Goal: Task Accomplishment & Management: Manage account settings

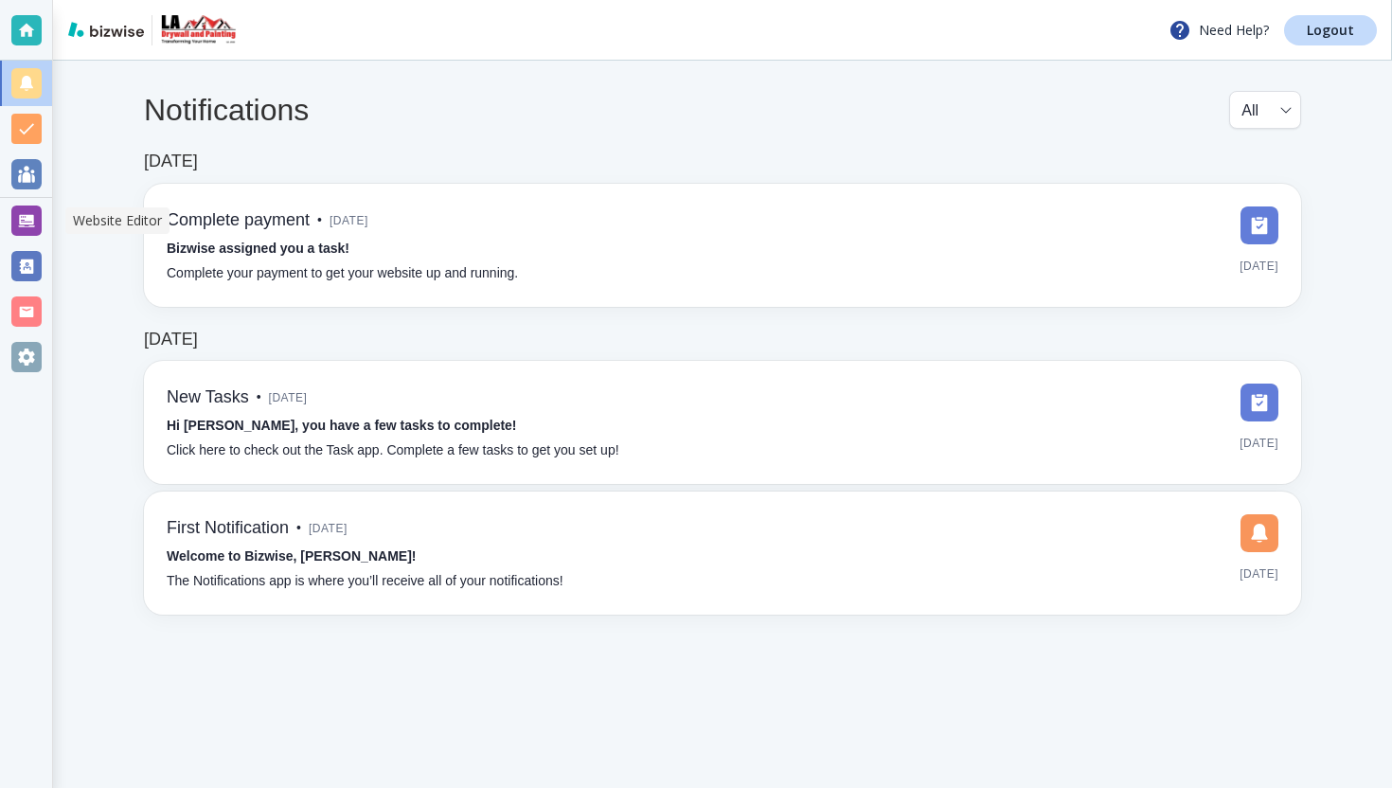
click at [35, 235] on div at bounding box center [26, 220] width 30 height 30
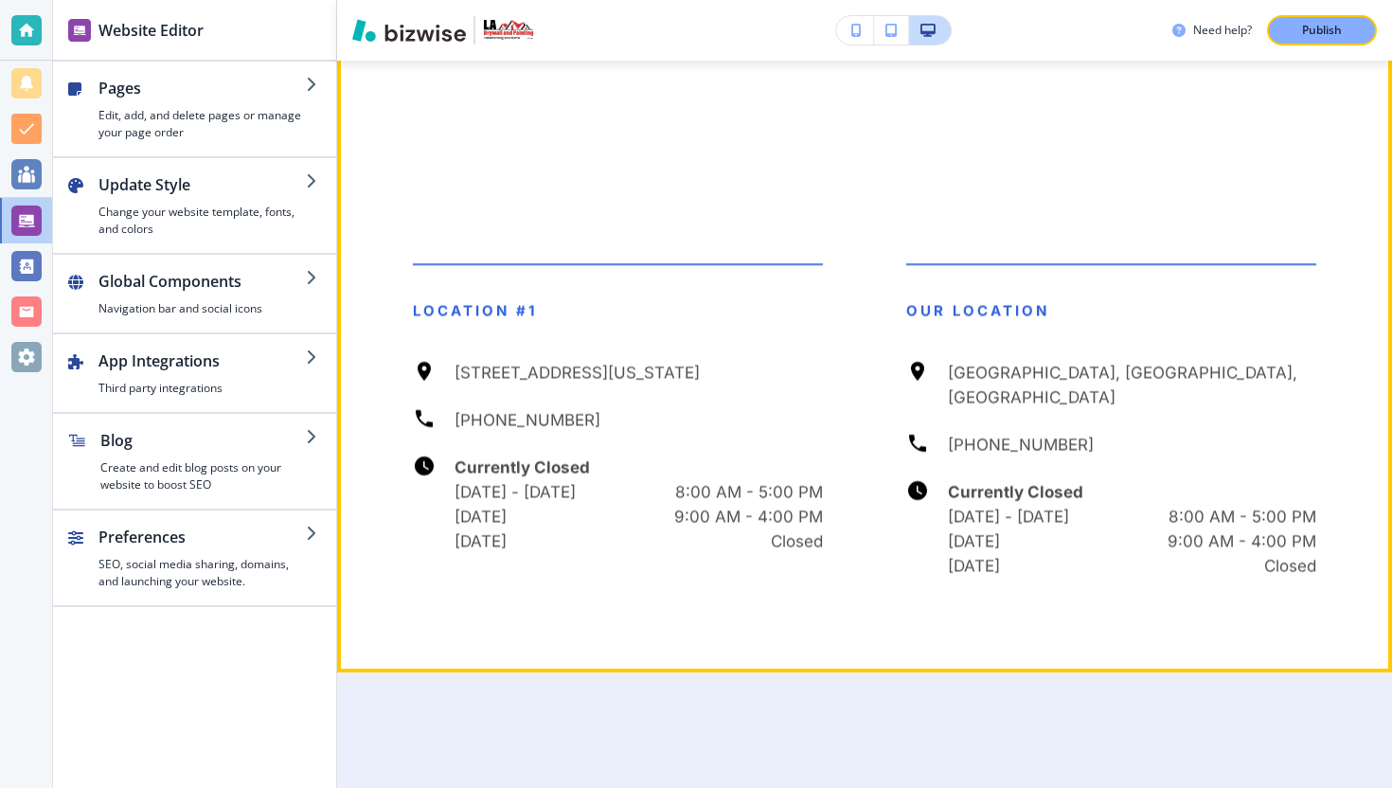
scroll to position [7764, 0]
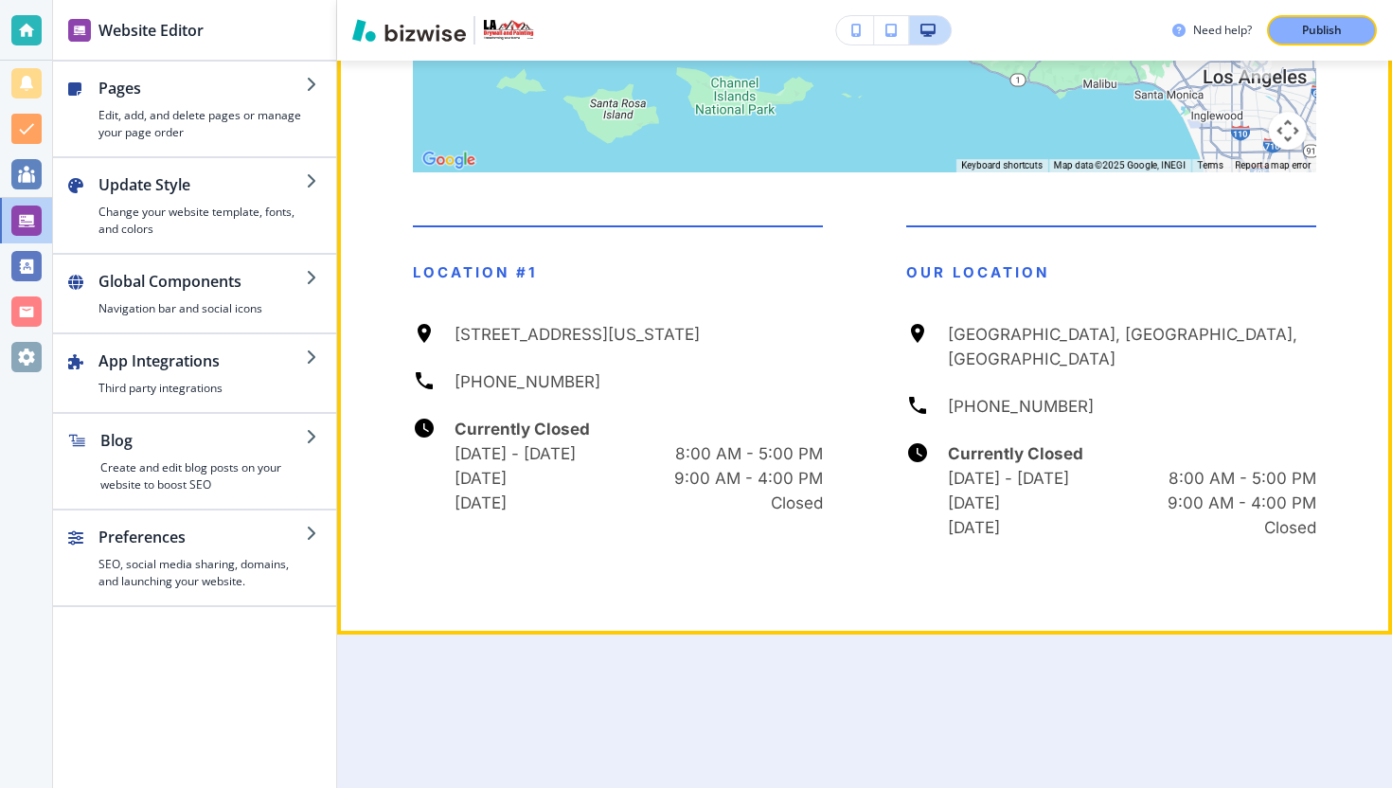
drag, startPoint x: 1066, startPoint y: 332, endPoint x: 996, endPoint y: 306, distance: 74.9
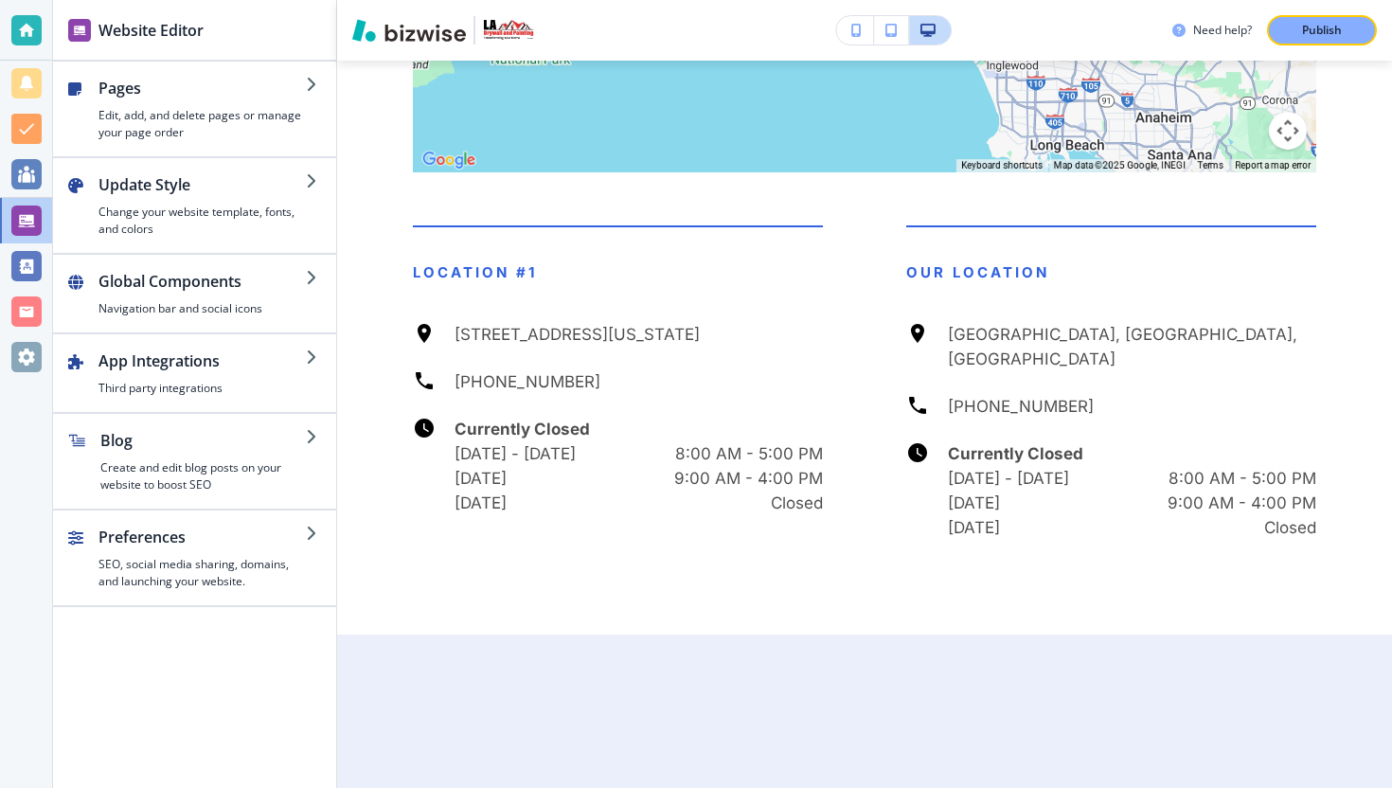
drag, startPoint x: 1155, startPoint y: 303, endPoint x: 970, endPoint y: 275, distance: 187.8
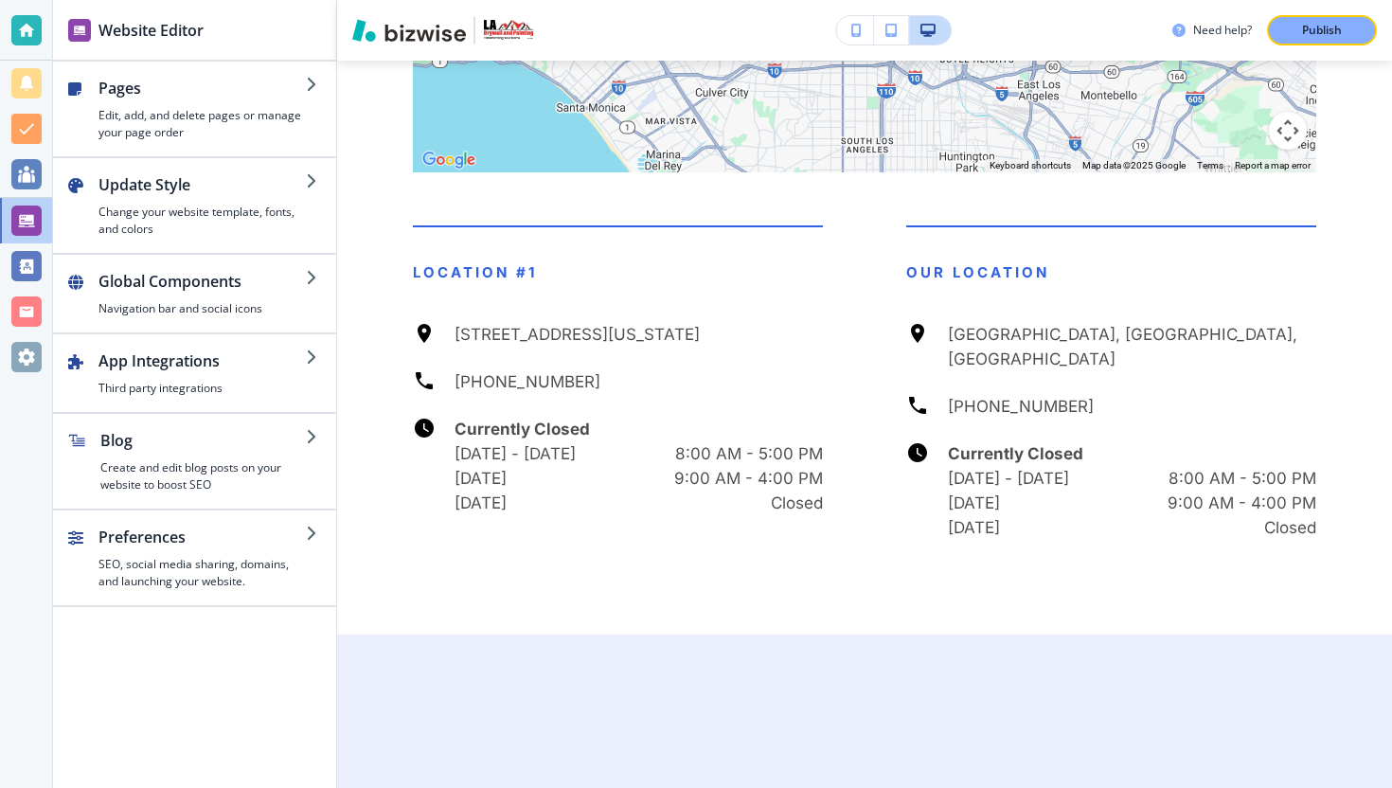
drag, startPoint x: 970, startPoint y: 275, endPoint x: 780, endPoint y: 276, distance: 189.4
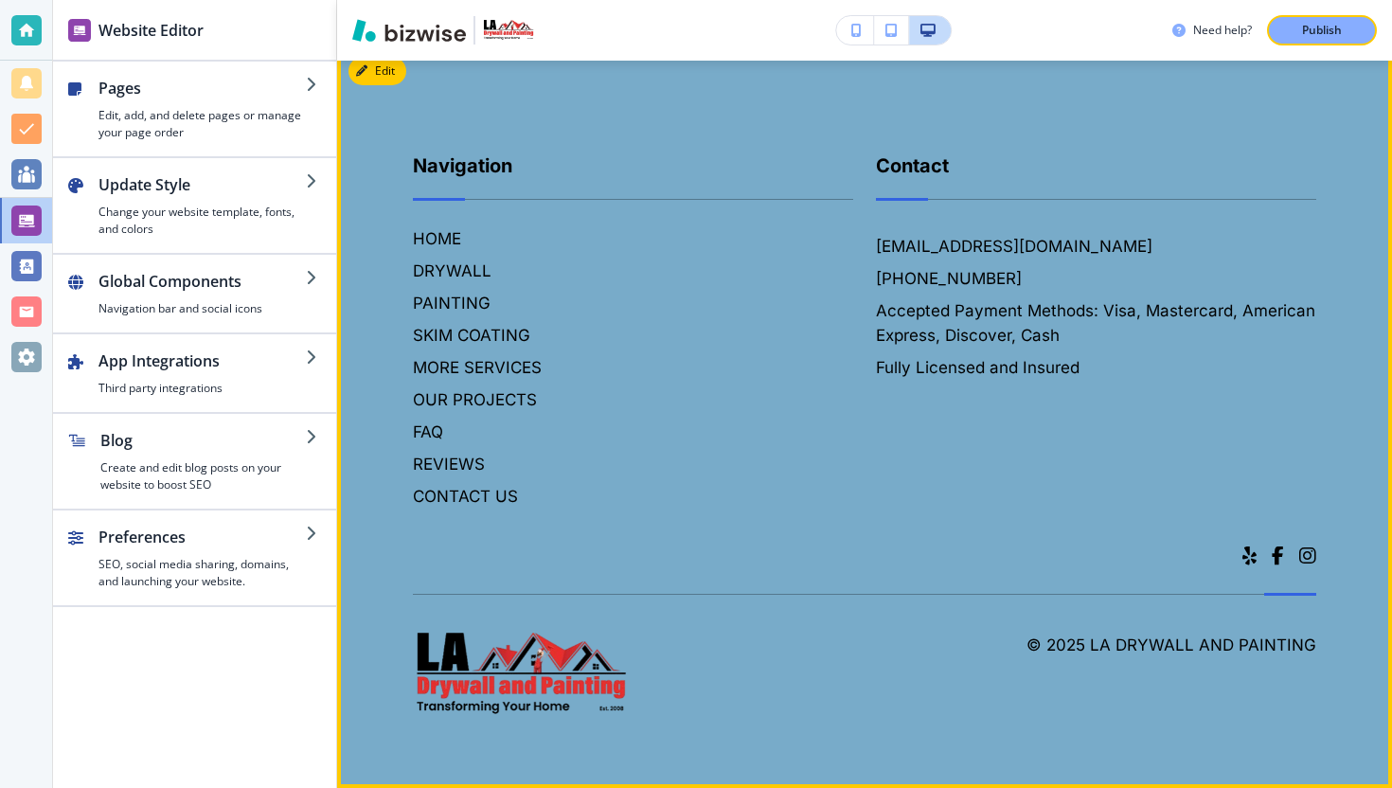
scroll to position [9288, 0]
click at [378, 85] on button "Edit Footer" at bounding box center [397, 71] width 98 height 28
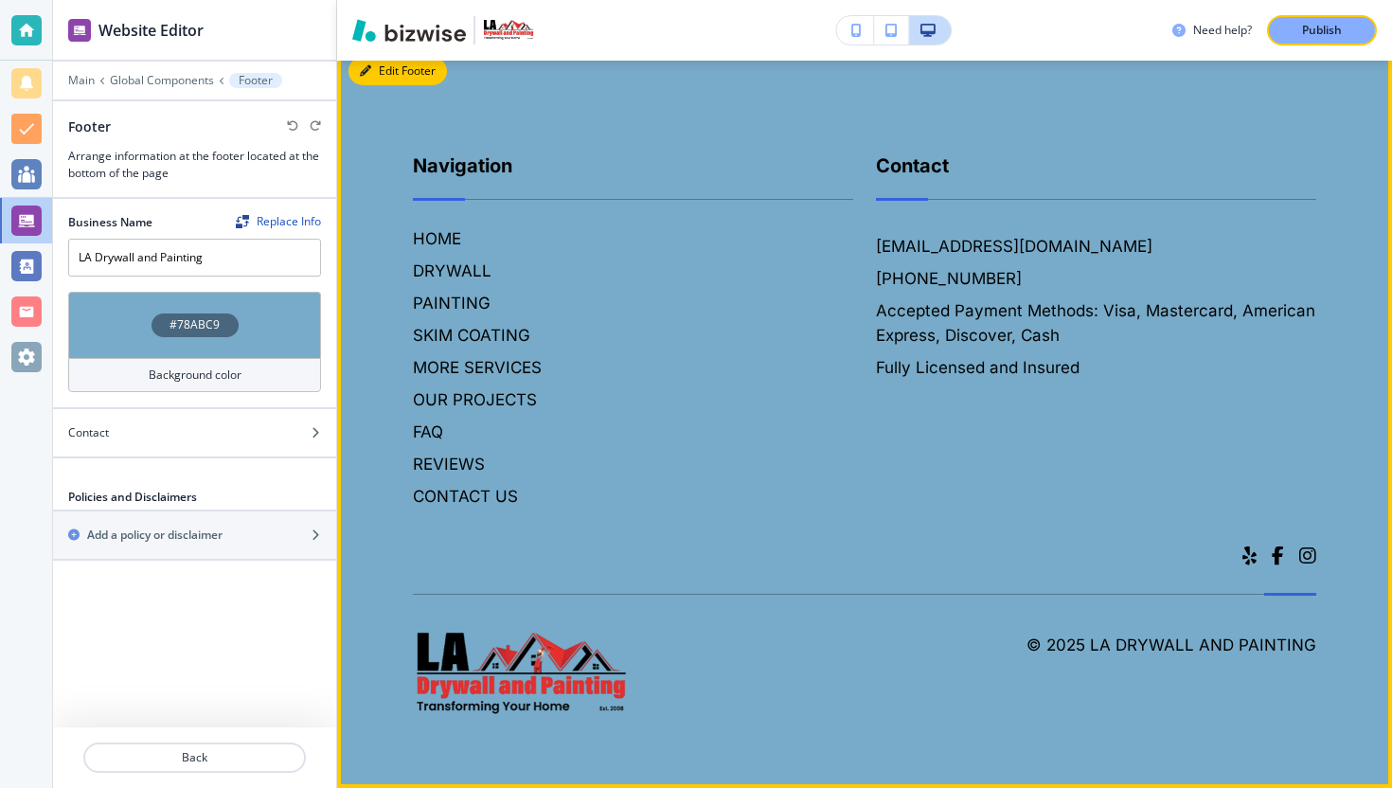
scroll to position [9393, 0]
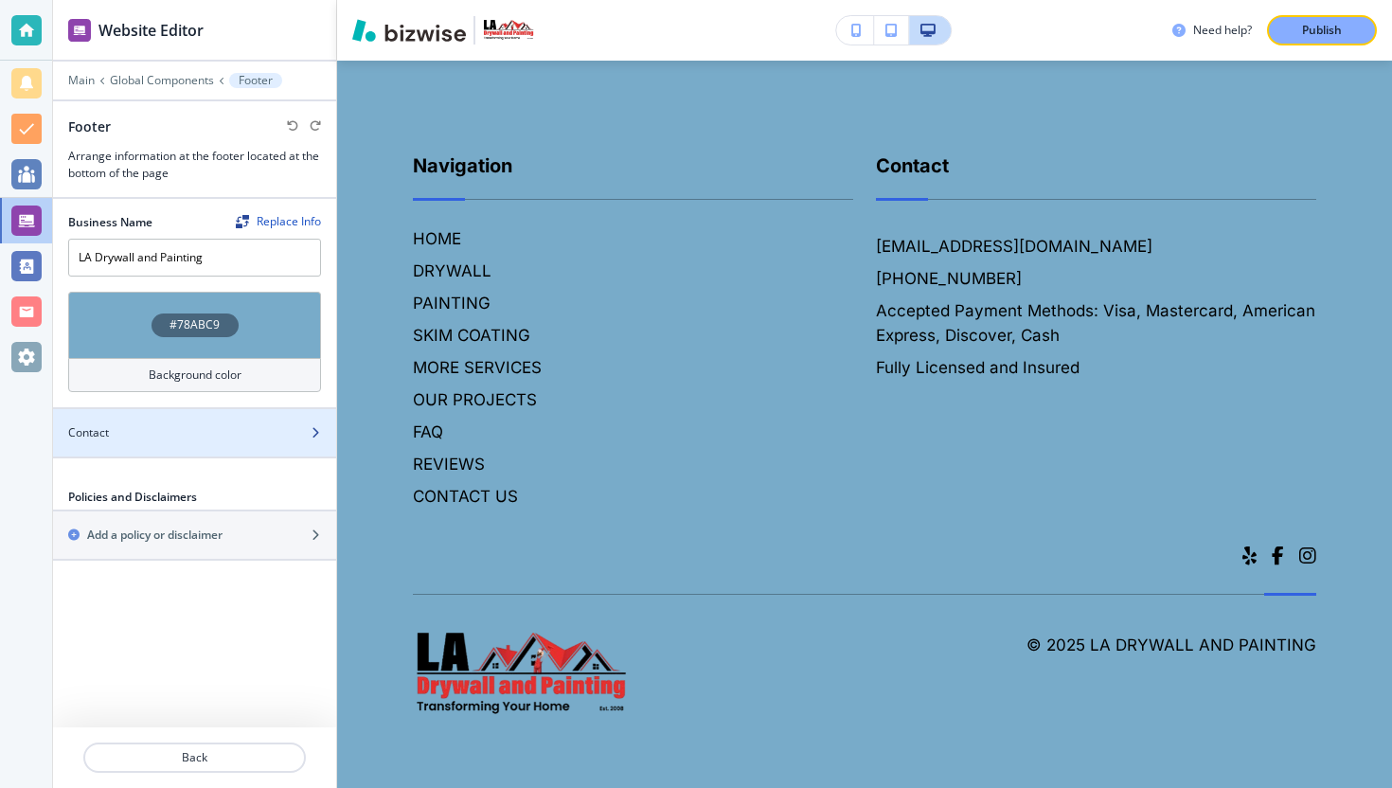
click at [182, 424] on div "Contact" at bounding box center [173, 432] width 241 height 17
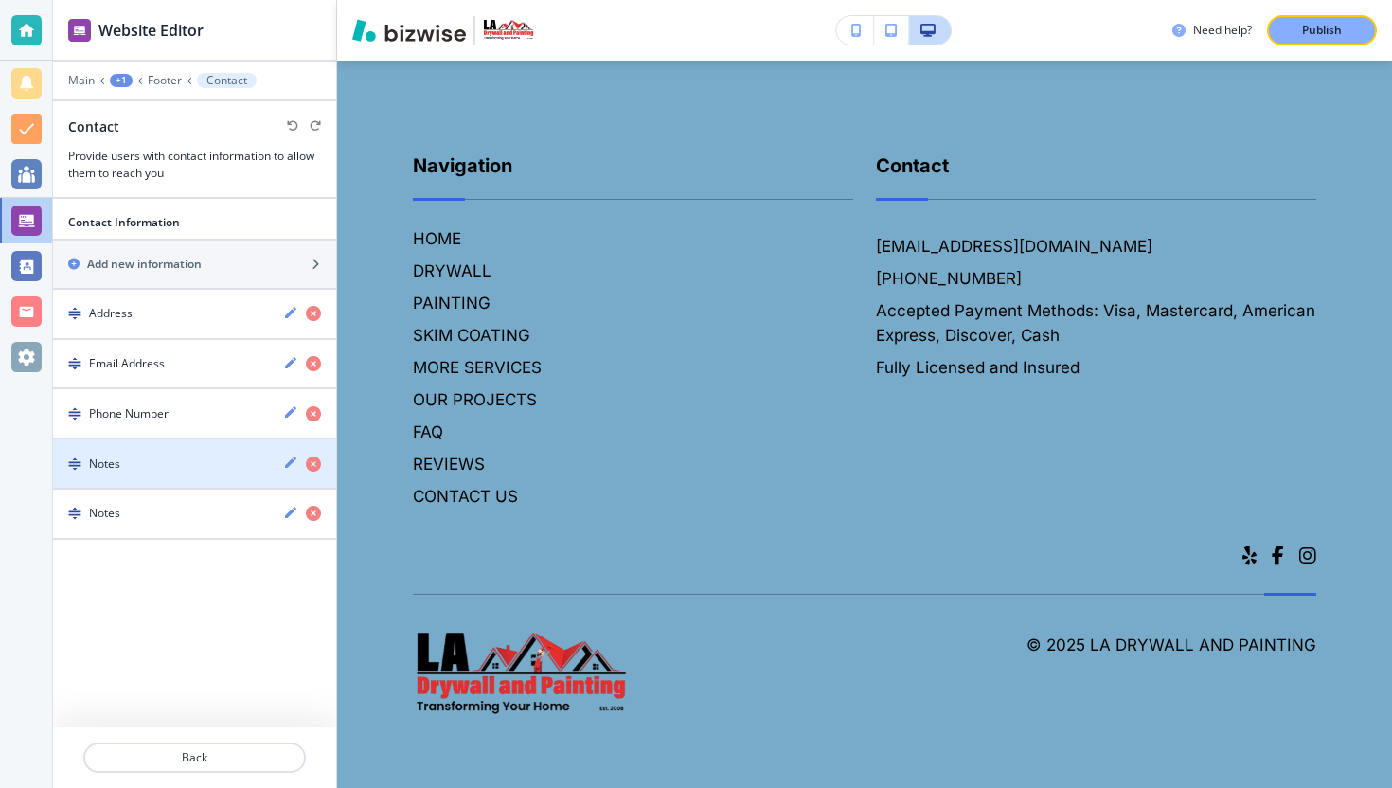
click at [174, 455] on div "Notes" at bounding box center [160, 463] width 215 height 17
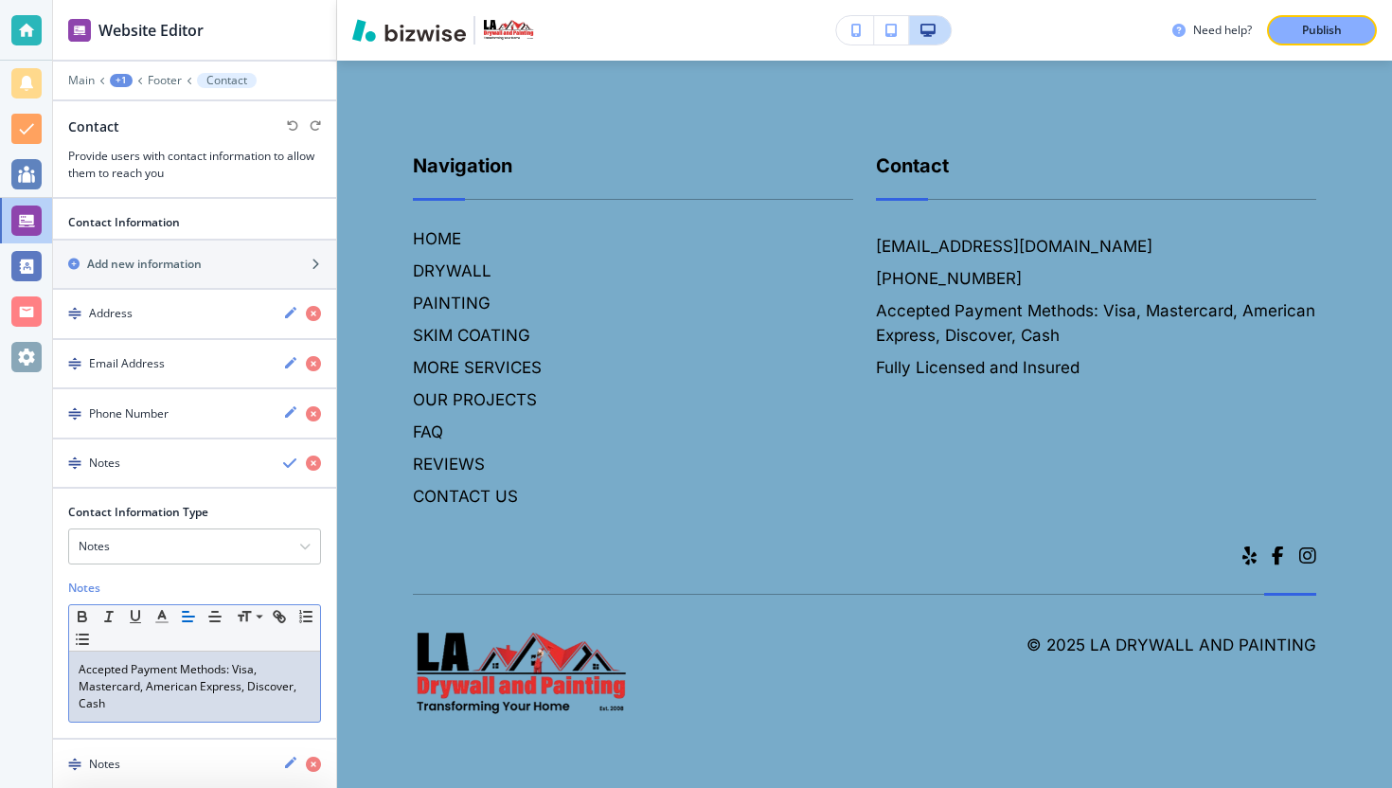
click at [124, 699] on p "Accepted Payment Methods: Visa, Mastercard, American Express, Discover, Cash" at bounding box center [195, 686] width 232 height 51
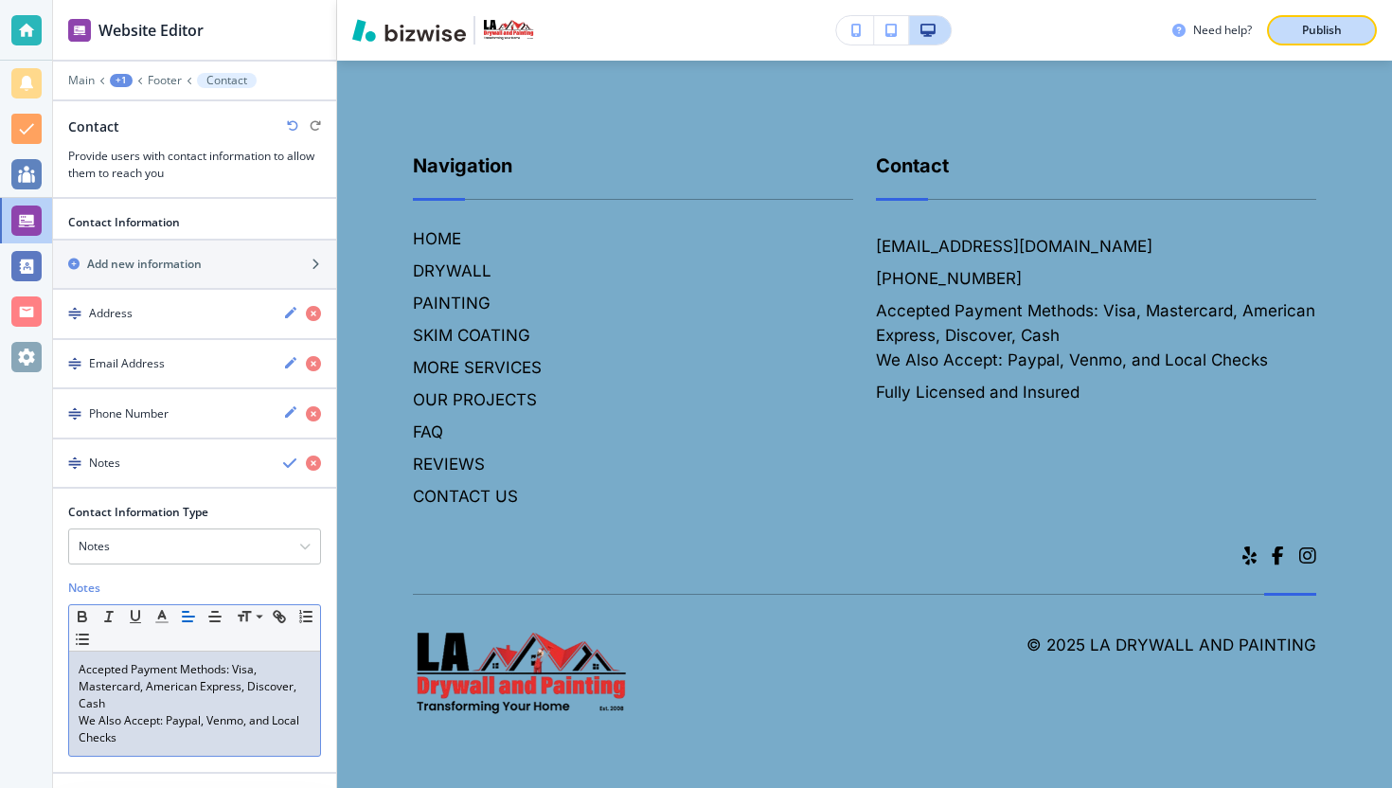
click at [1318, 34] on p "Publish" at bounding box center [1322, 30] width 40 height 17
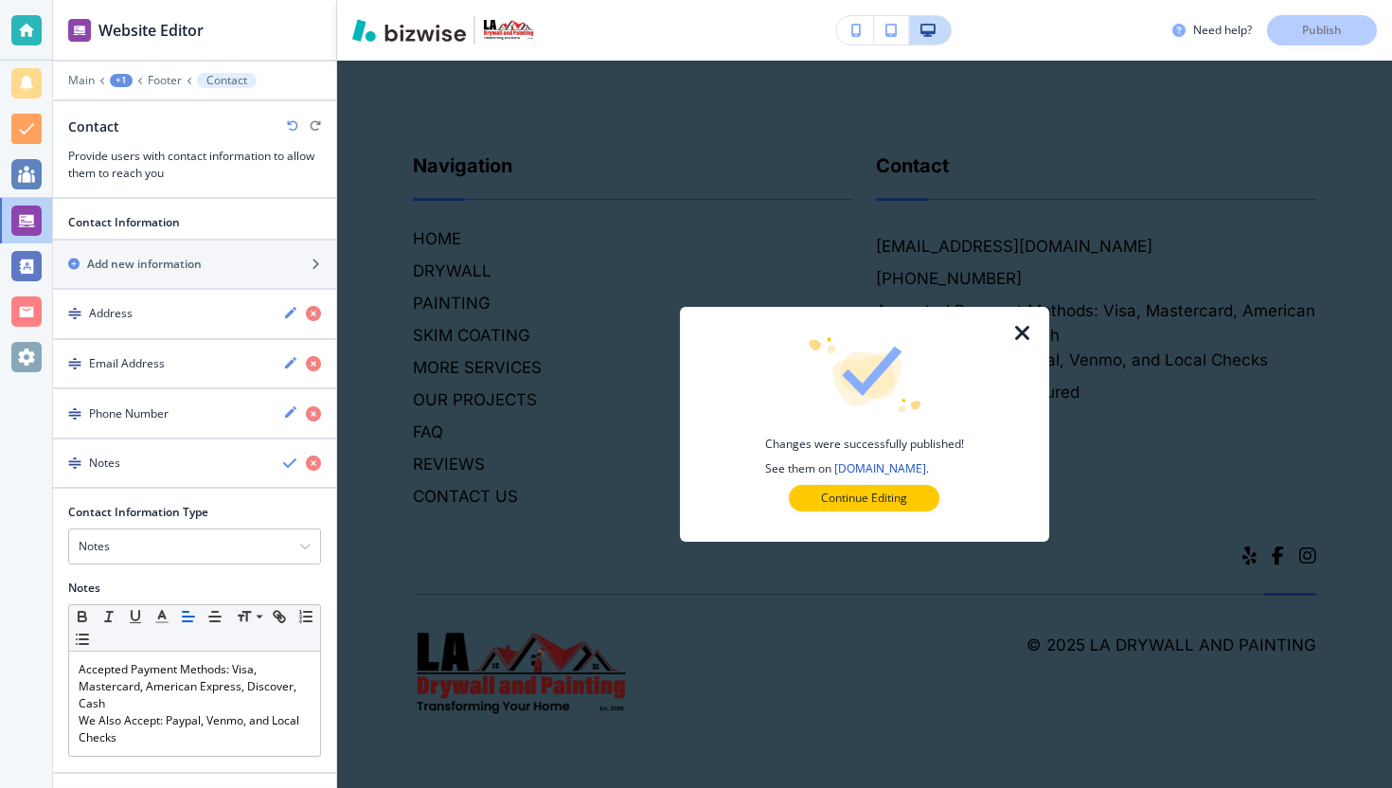
click at [1016, 332] on icon "button" at bounding box center [1022, 333] width 23 height 23
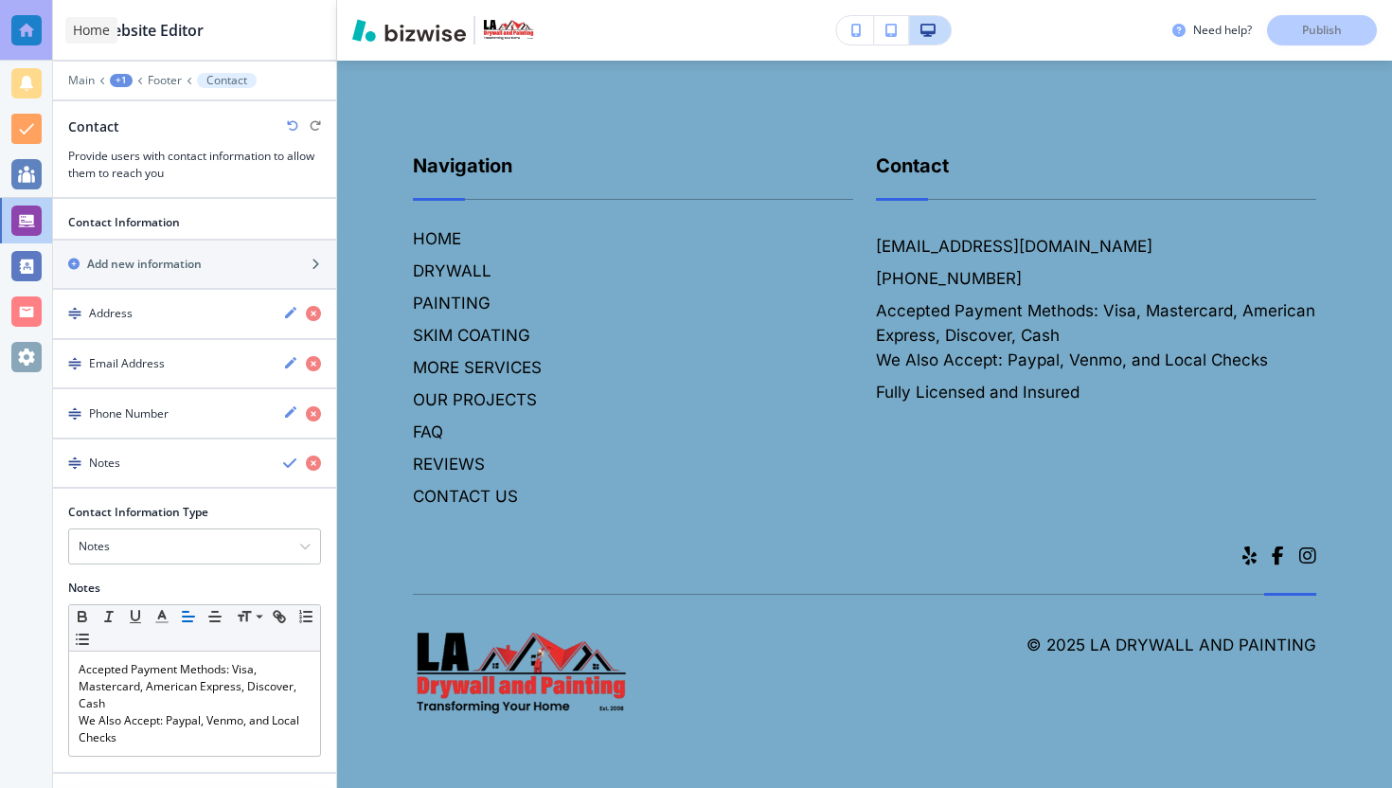
click at [26, 27] on div at bounding box center [26, 30] width 30 height 30
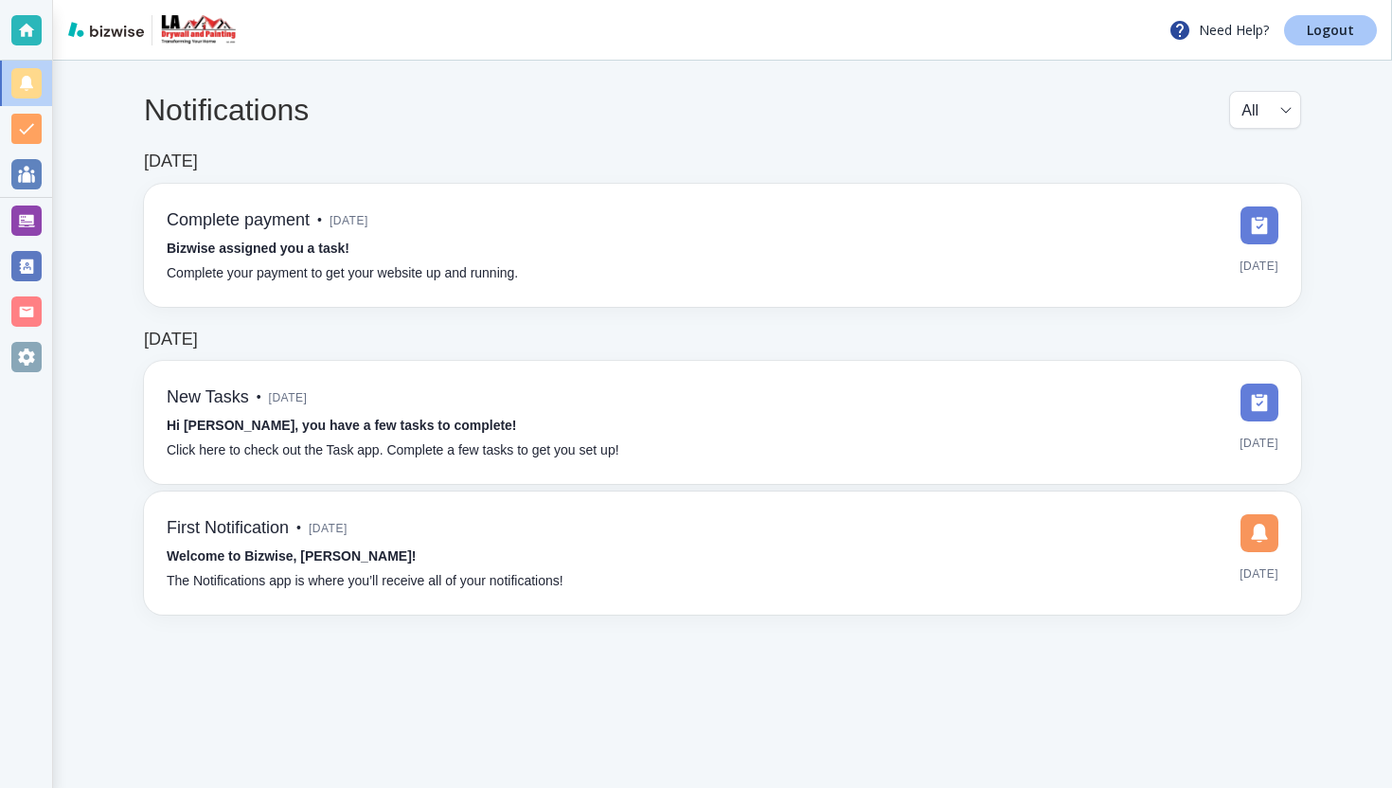
click at [1338, 27] on p "Logout" at bounding box center [1330, 30] width 47 height 13
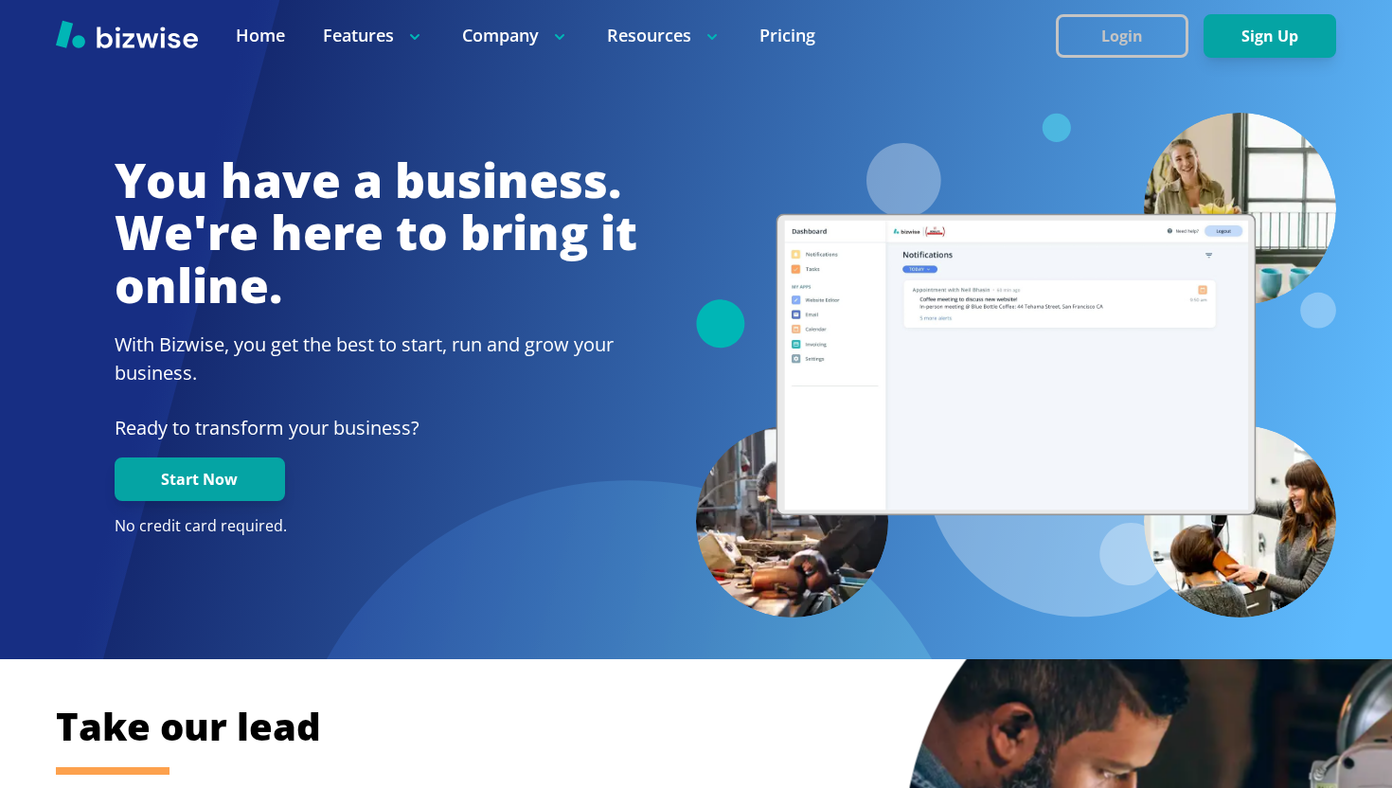
click at [1108, 30] on button "Login" at bounding box center [1122, 36] width 133 height 44
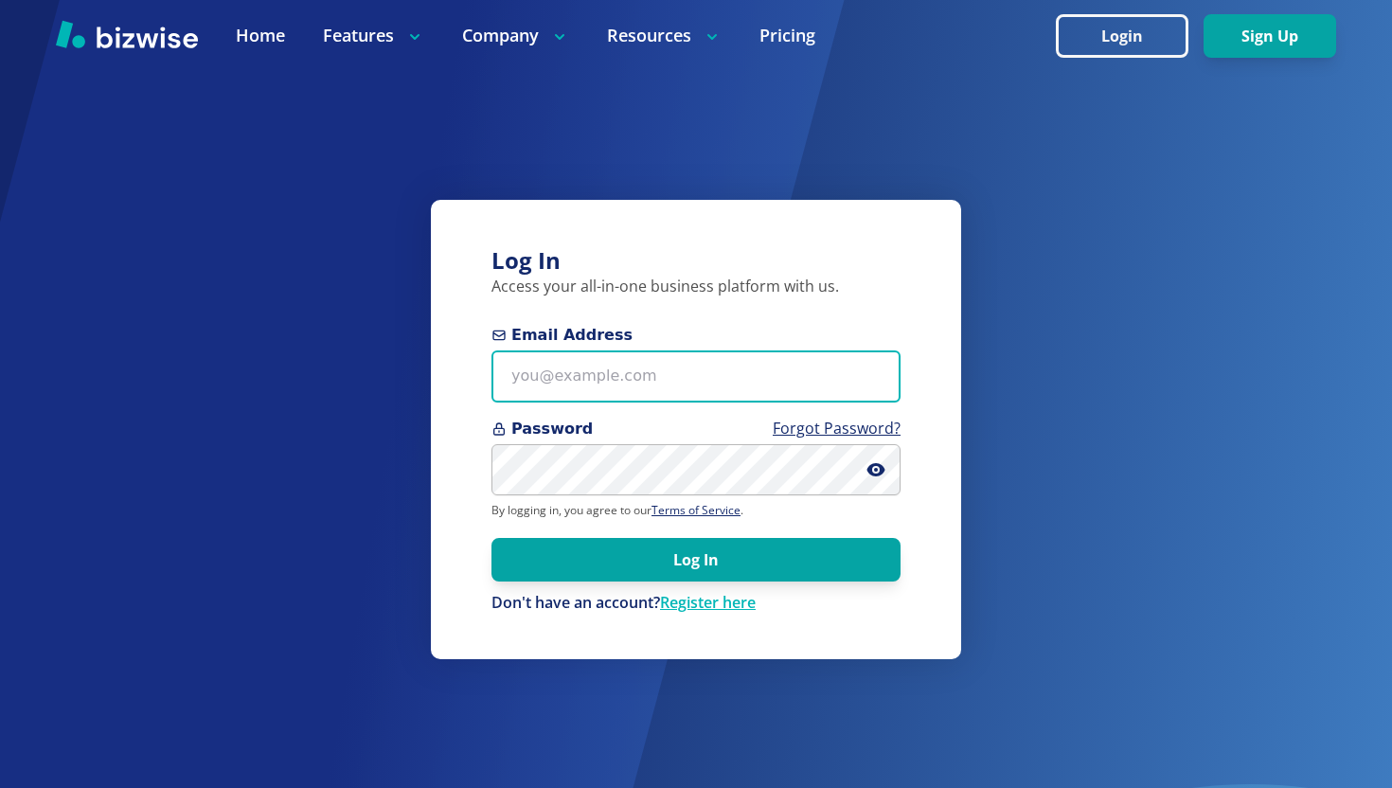
click at [667, 365] on input "Email Address" at bounding box center [695, 376] width 409 height 52
paste input "freddiedaniel121000+1@gmail.com"
type input "freddiedaniel121000+1@gmail.com"
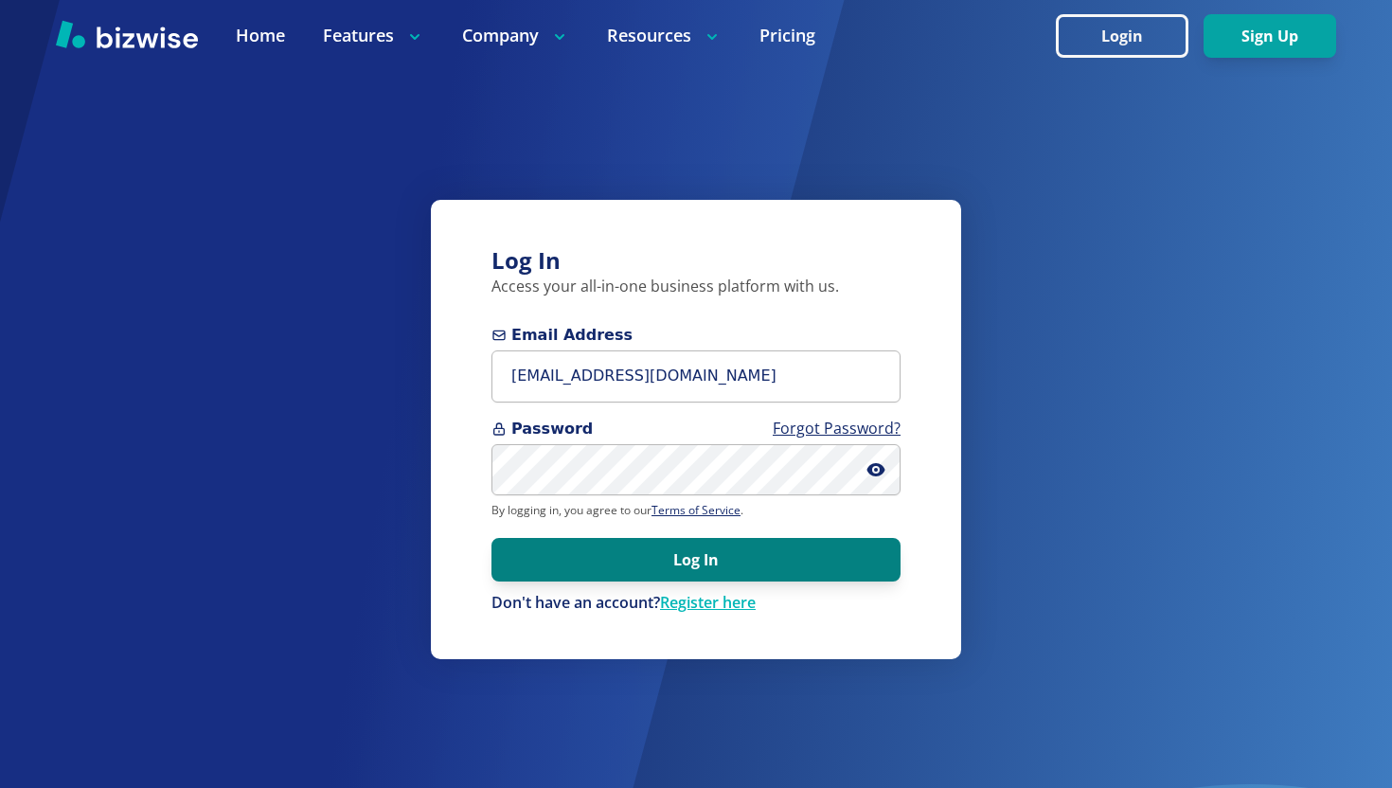
click at [658, 550] on button "Log In" at bounding box center [695, 560] width 409 height 44
